Goal: Ask a question

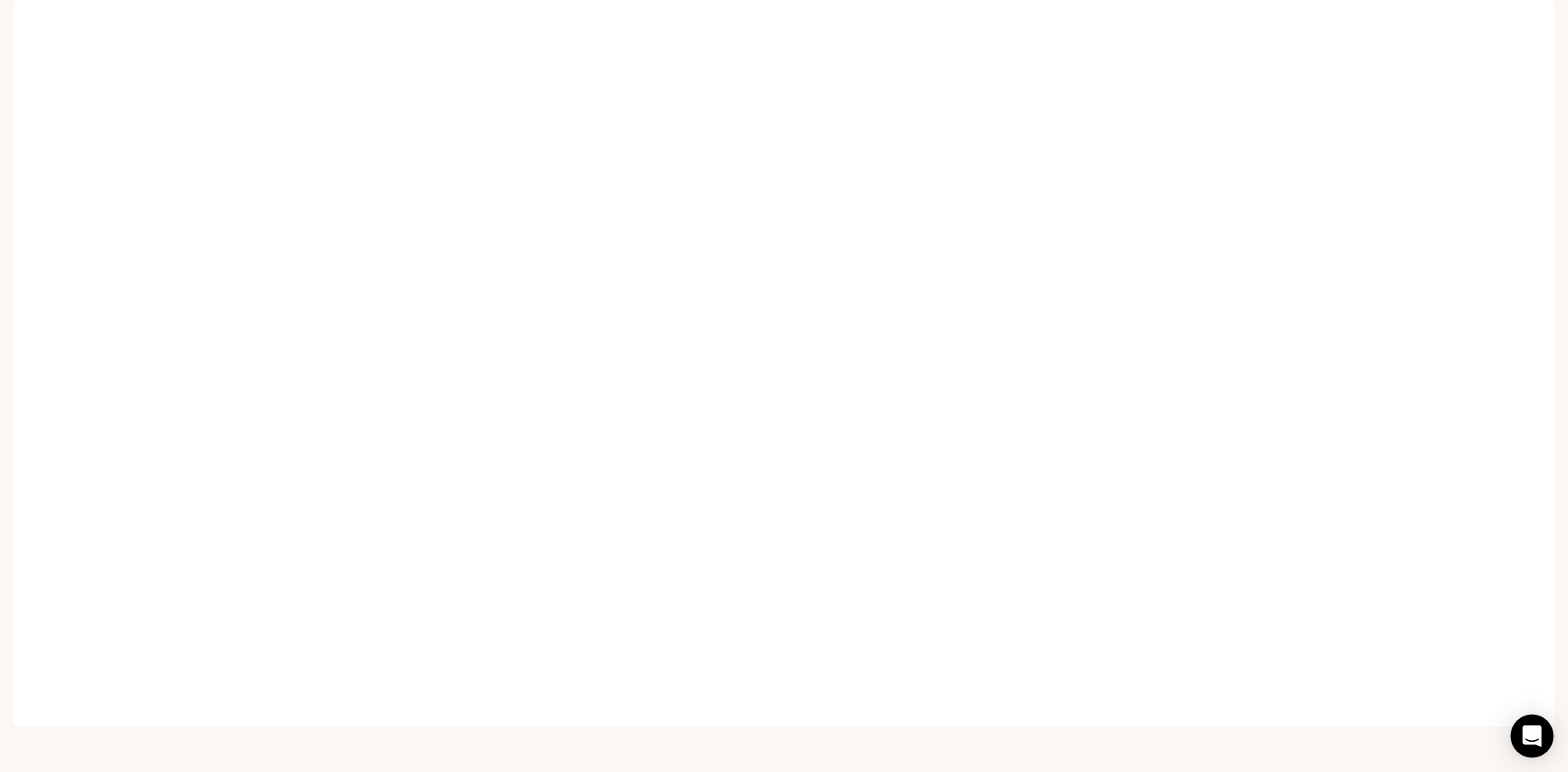
click at [1522, 736] on icon "Open Intercom Messenger" at bounding box center [1532, 736] width 22 height 22
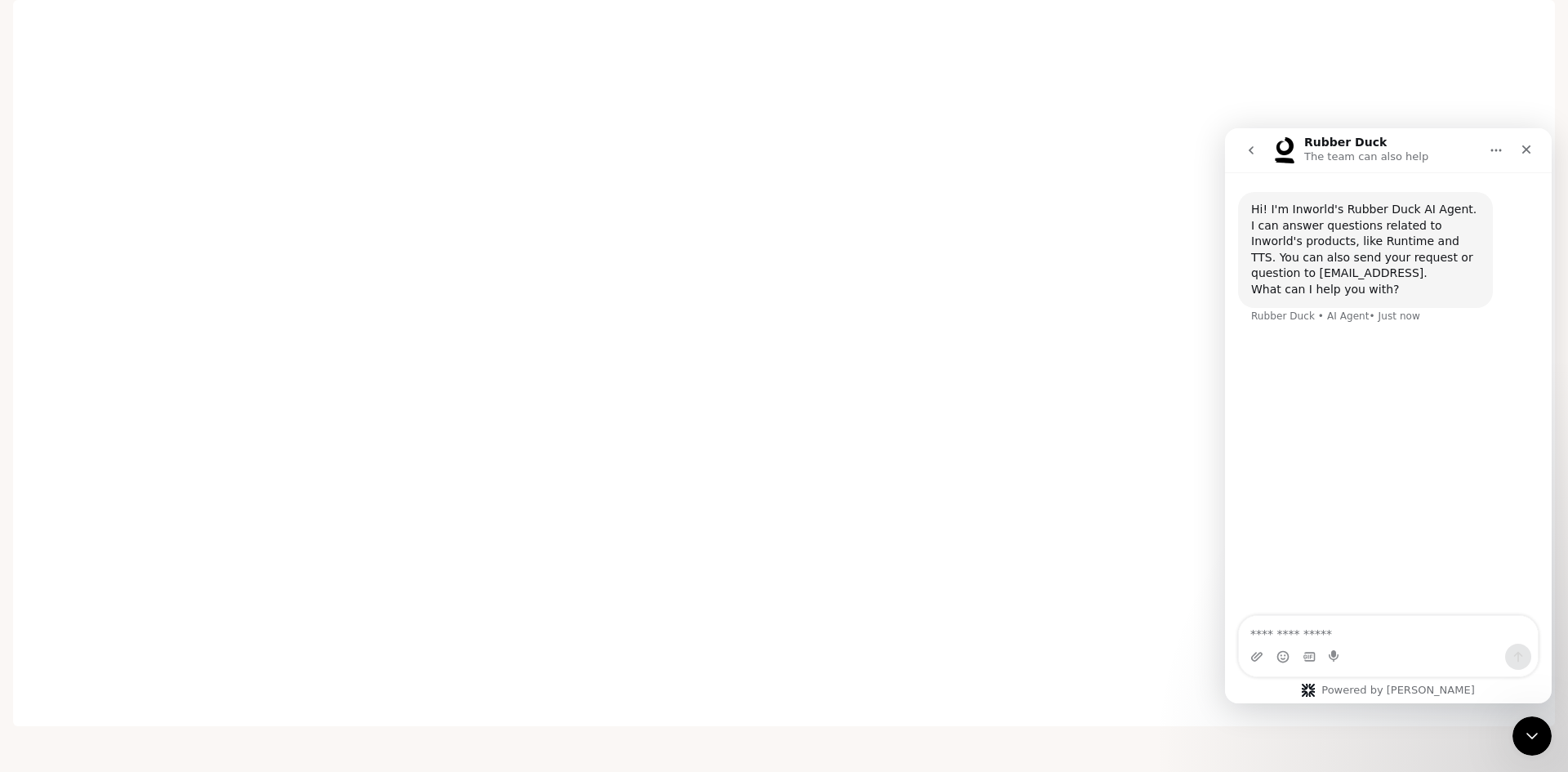
click at [1406, 636] on textarea "Ask a question…" at bounding box center [1388, 629] width 299 height 27
type textarea "**********"
click at [1388, 446] on div "Hi! I'm Inworld's Rubber Duck AI Agent. I can answer questions related to Inwor…" at bounding box center [1388, 395] width 326 height 445
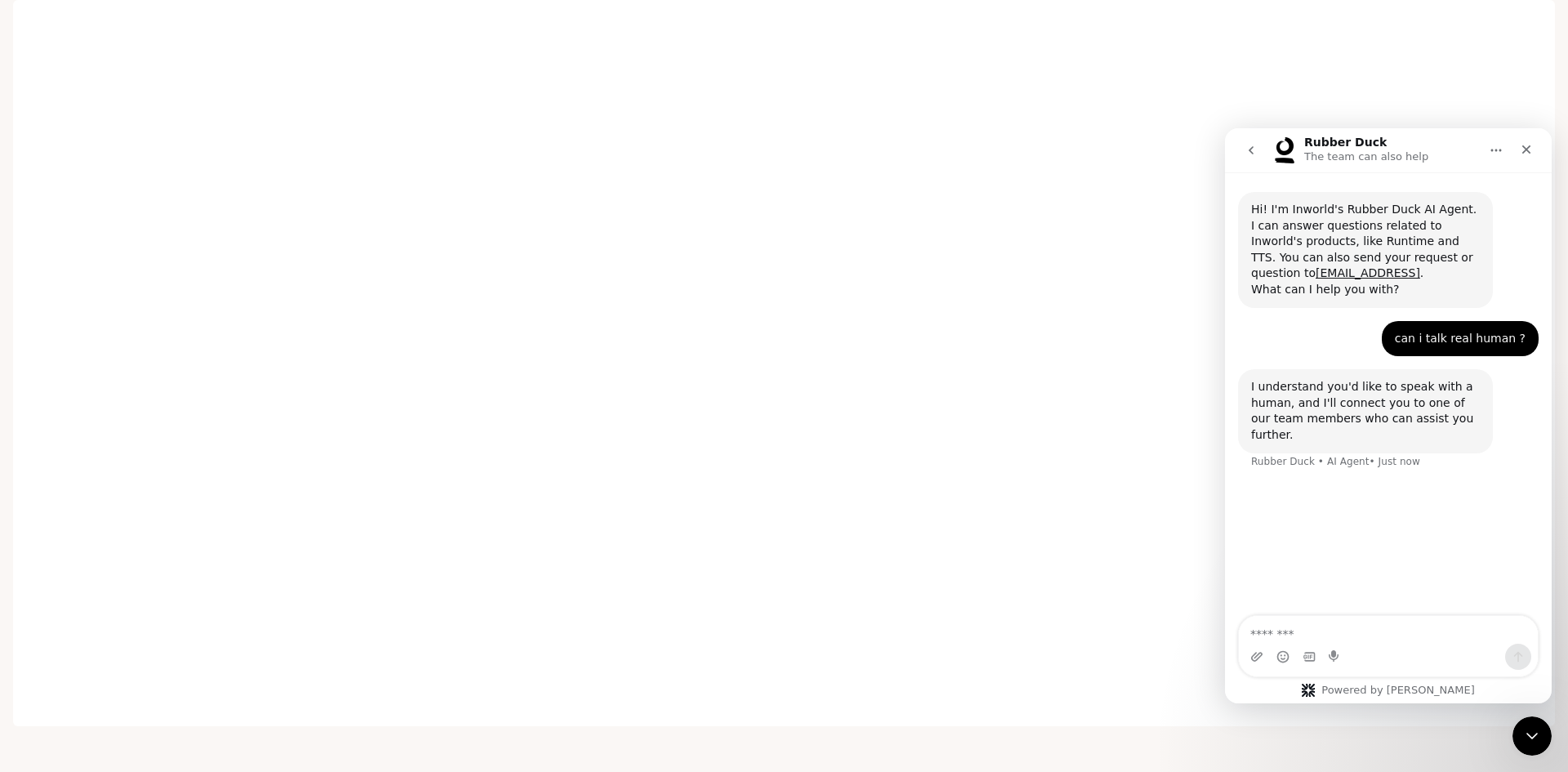
click at [1356, 478] on div "Hi! I'm Inworld's Rubber Duck AI Agent. I can answer questions related to Inwor…" at bounding box center [1388, 395] width 326 height 445
click at [1340, 495] on div "Hi! I'm Inworld's Rubber Duck AI Agent. I can answer questions related to Inwor…" at bounding box center [1388, 395] width 326 height 445
click at [1348, 514] on div "Hi! I'm Inworld's Rubber Duck AI Agent. I can answer questions related to Inwor…" at bounding box center [1388, 372] width 326 height 399
click at [1348, 484] on div "Hi! I'm Inworld's Rubber Duck AI Agent. I can answer questions related to Inwor…" at bounding box center [1388, 372] width 326 height 399
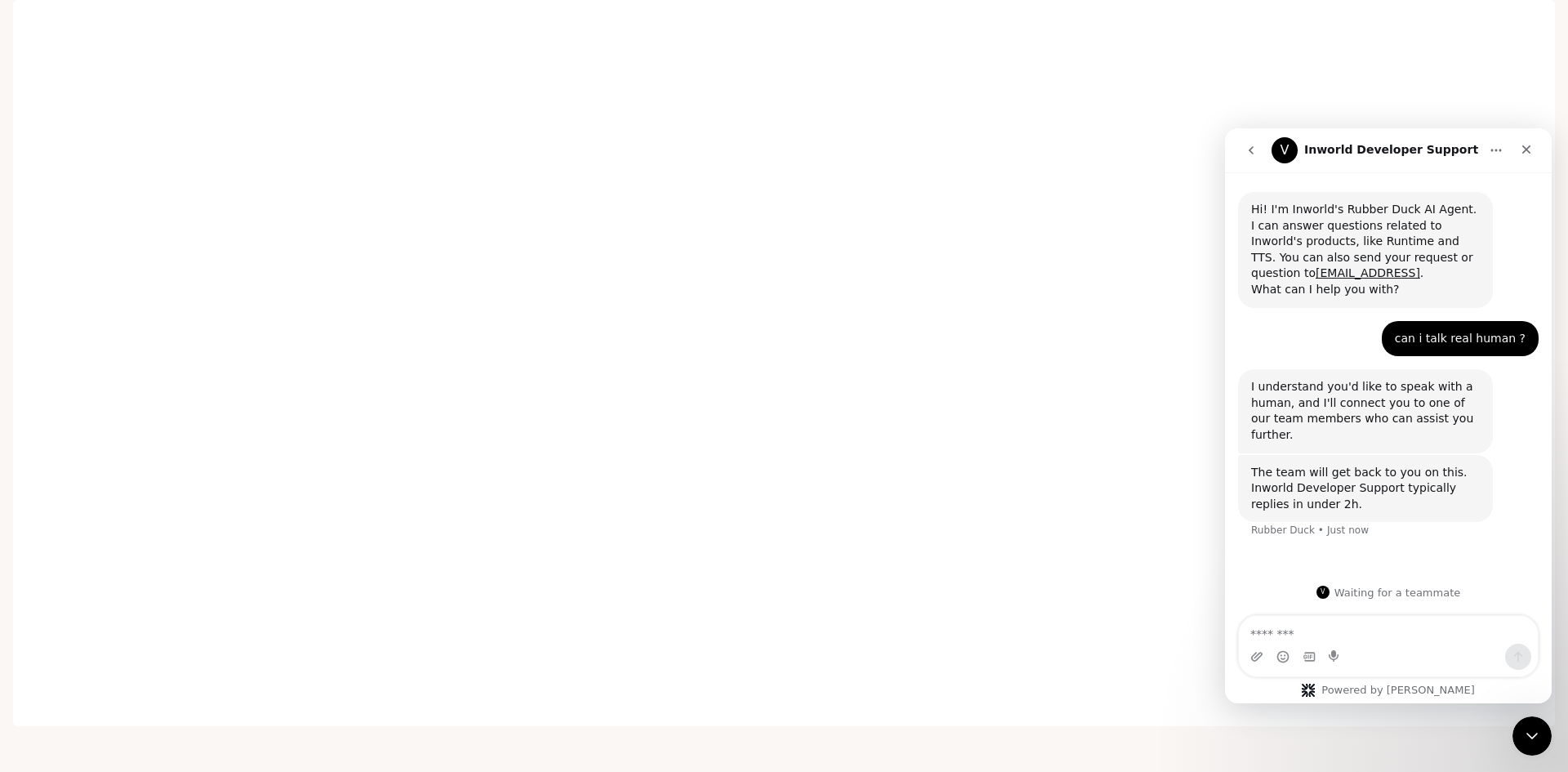
click at [1340, 526] on div "Rubber Duck • Just now" at bounding box center [1309, 530] width 118 height 9
click at [1395, 635] on textarea "Message…" at bounding box center [1388, 629] width 299 height 27
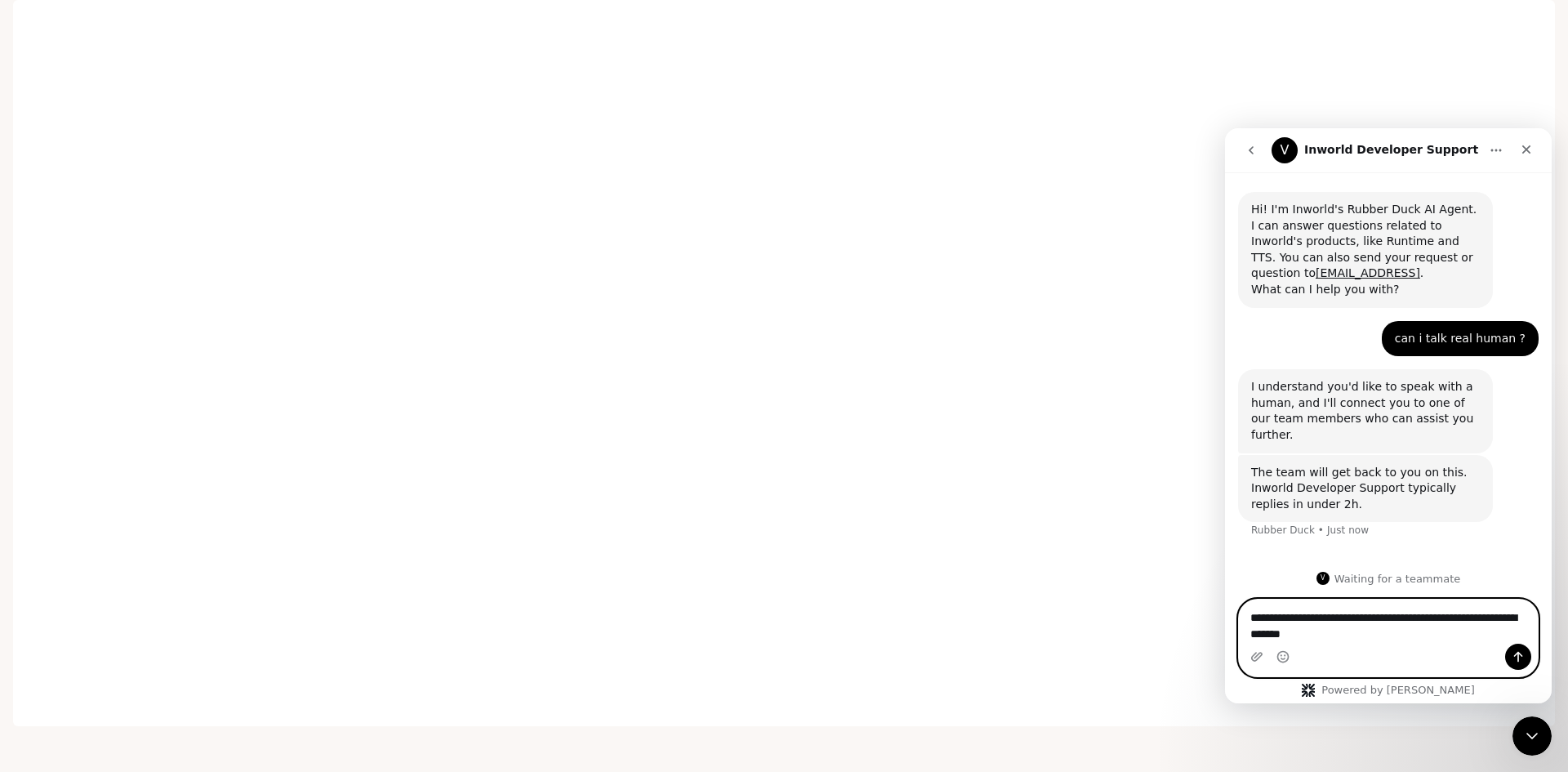
type textarea "**********"
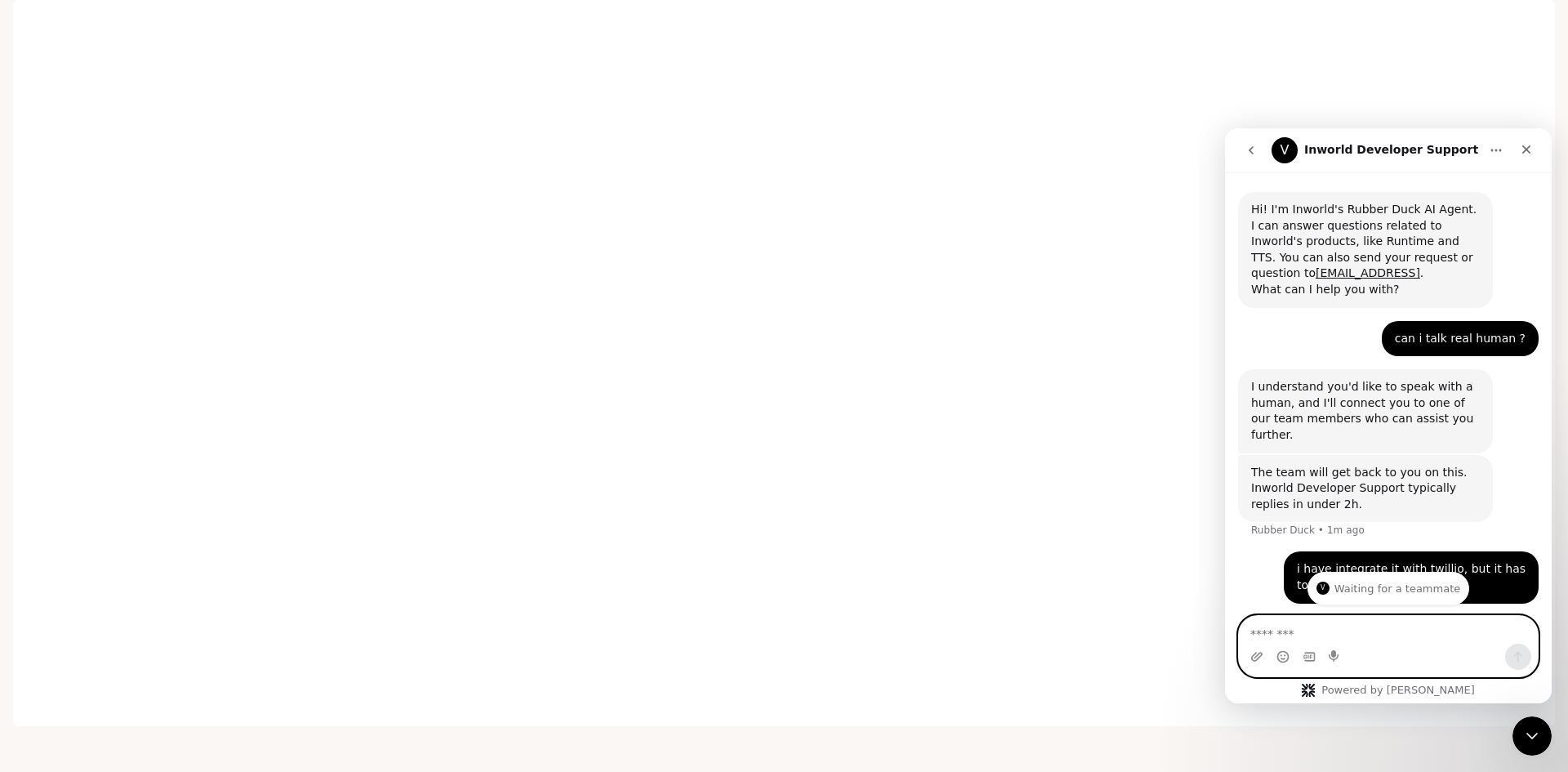
scroll to position [35, 0]
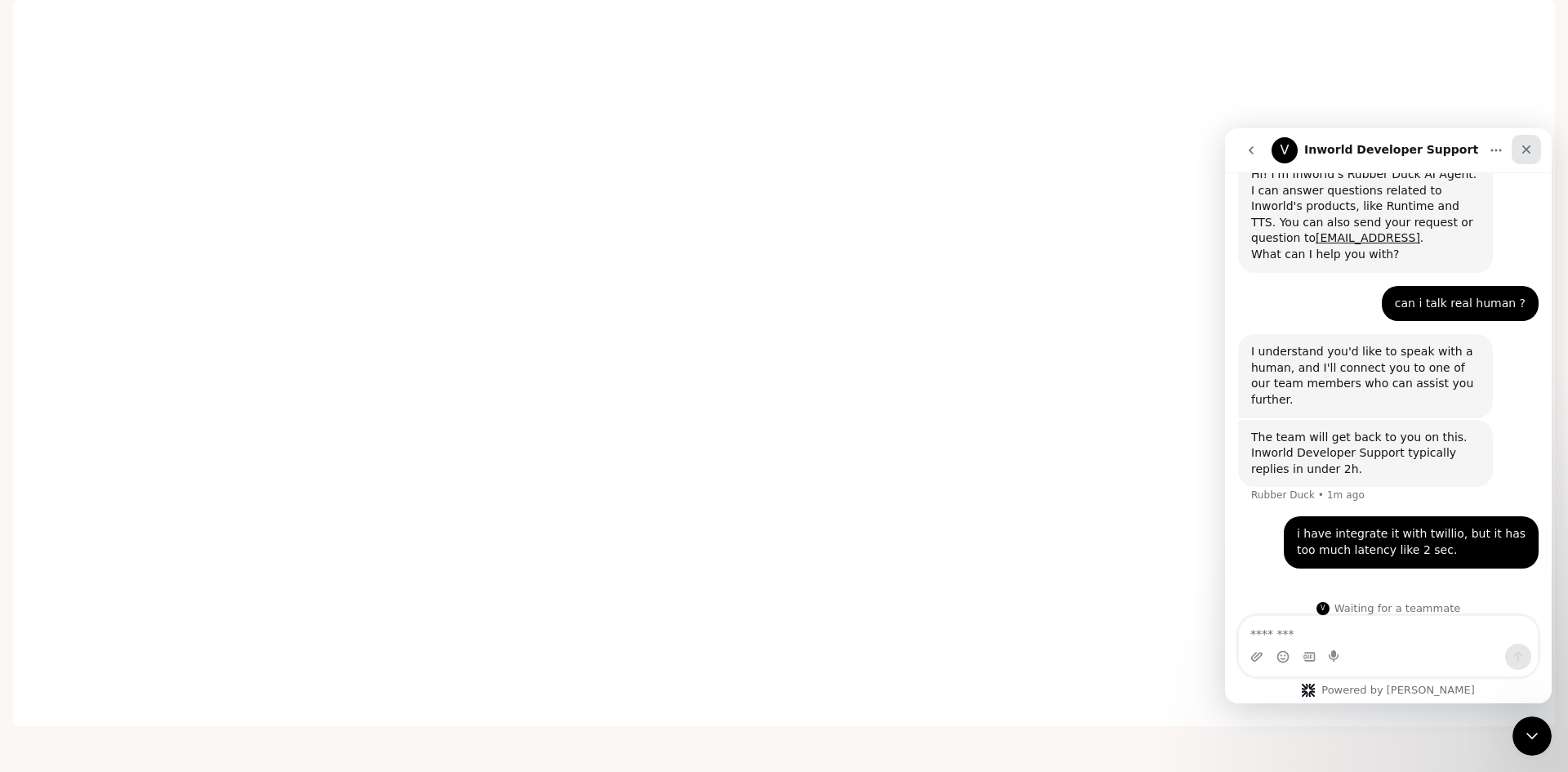
click at [1521, 162] on div "Close" at bounding box center [1526, 149] width 29 height 29
